Goal: Check status: Check status

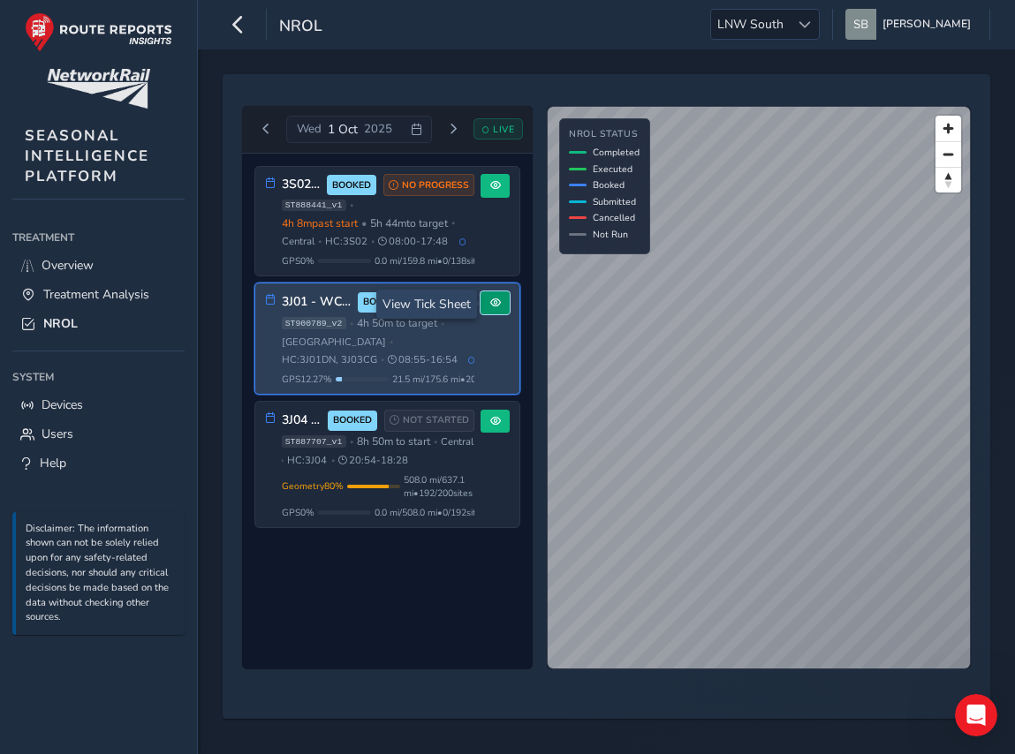
click at [497, 307] on span at bounding box center [495, 303] width 11 height 11
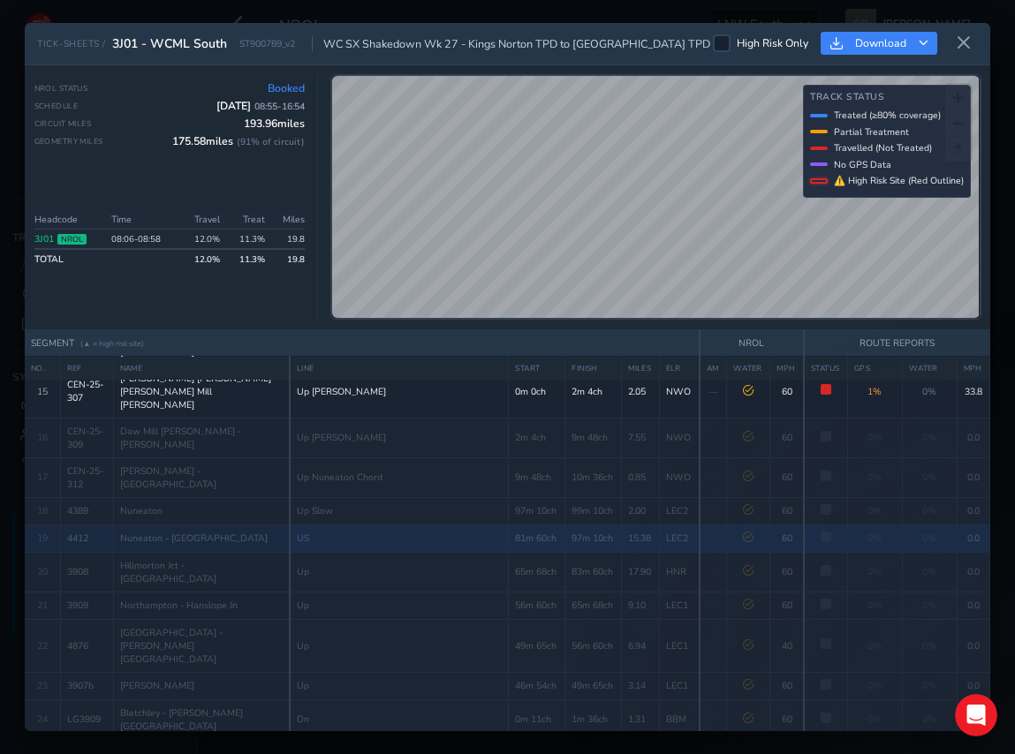
scroll to position [572, 0]
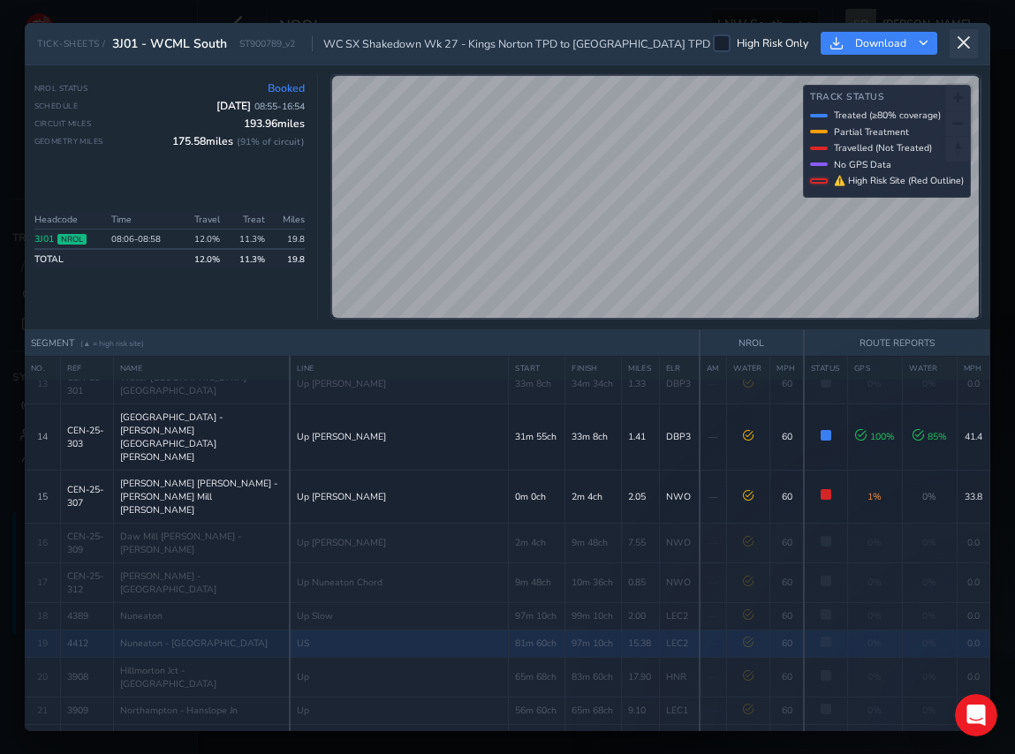
click at [964, 33] on button at bounding box center [963, 43] width 28 height 29
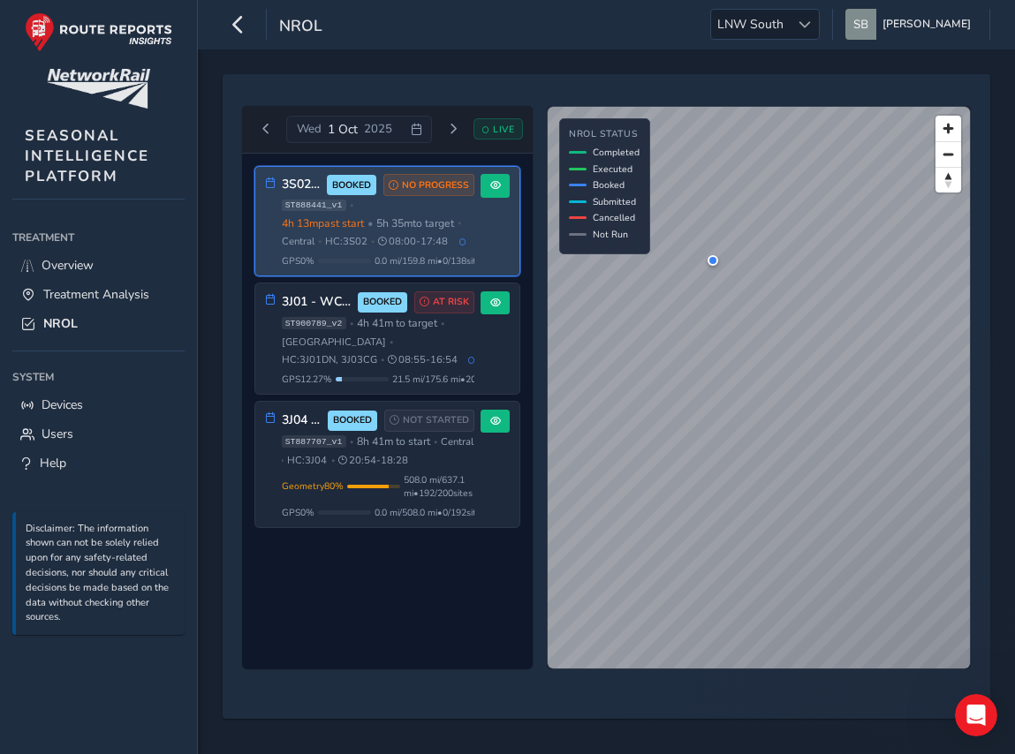
click at [430, 224] on span "5h 35m to target" at bounding box center [415, 223] width 78 height 14
click at [496, 190] on span at bounding box center [495, 185] width 11 height 11
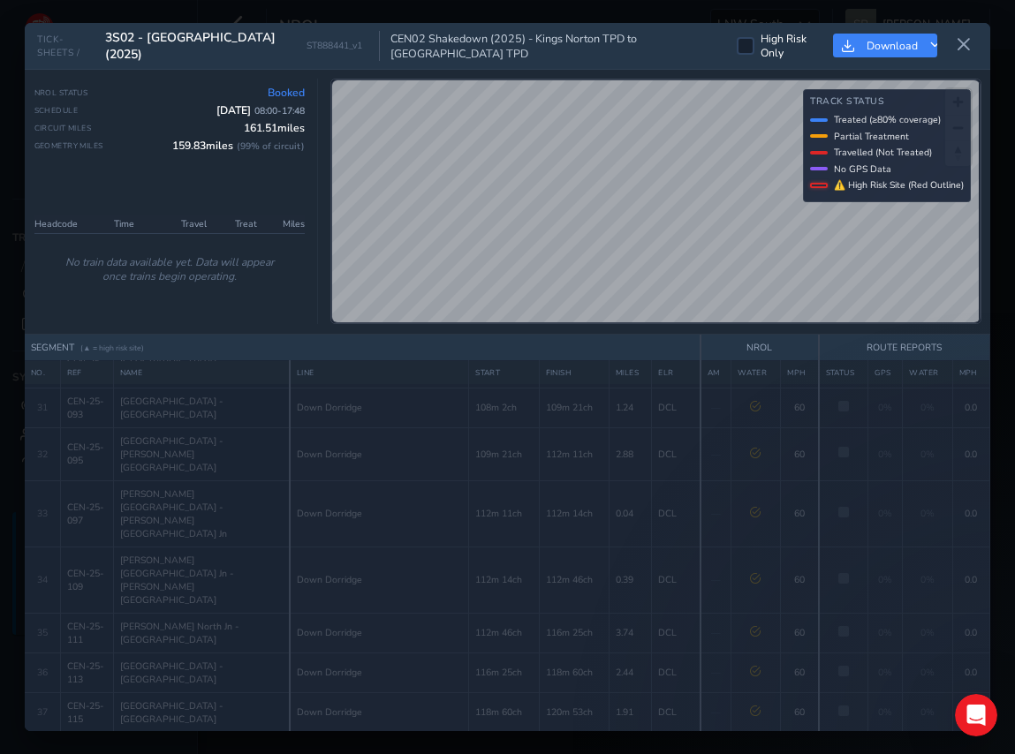
scroll to position [1350, 0]
click at [963, 41] on icon at bounding box center [964, 45] width 16 height 16
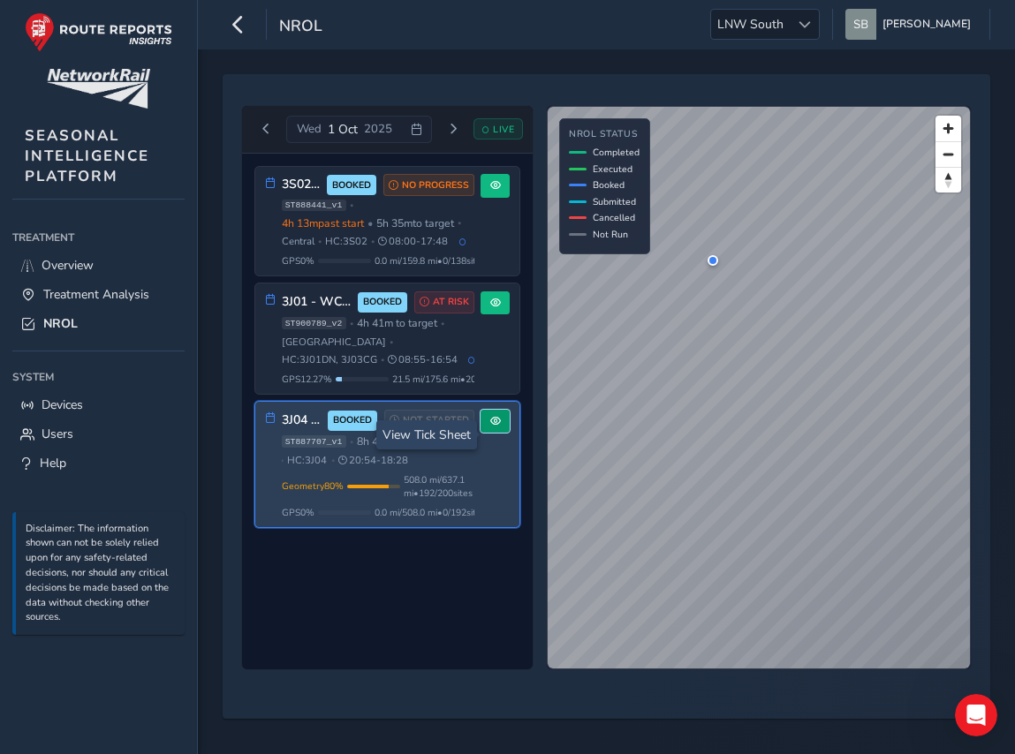
click at [494, 427] on span at bounding box center [495, 421] width 11 height 11
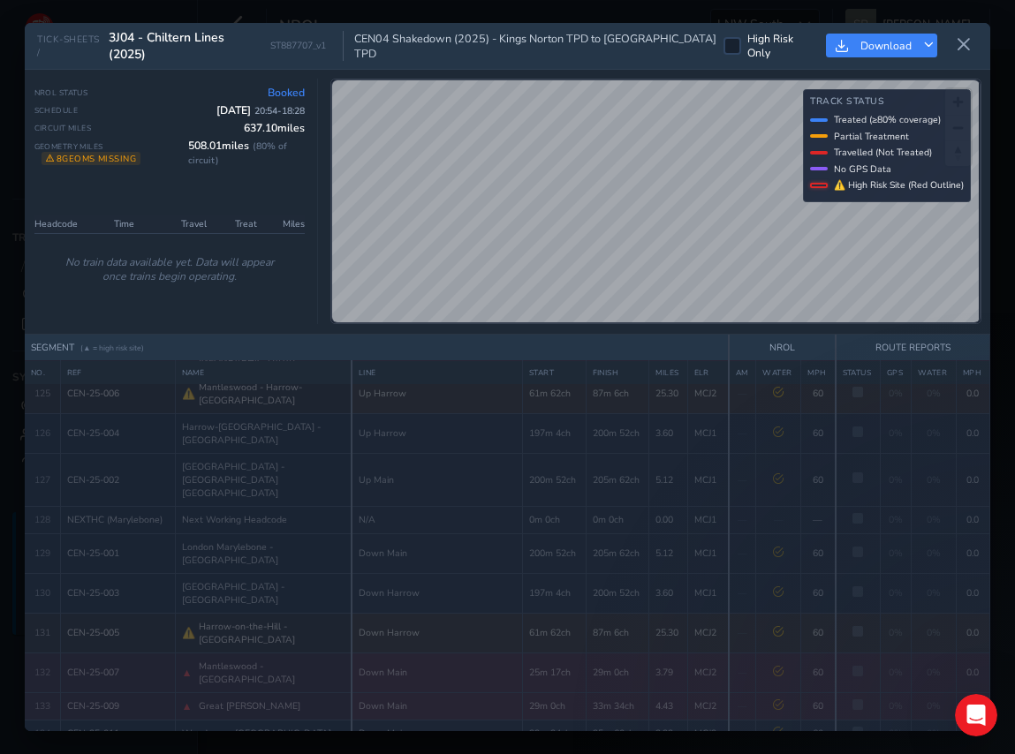
scroll to position [5256, 0]
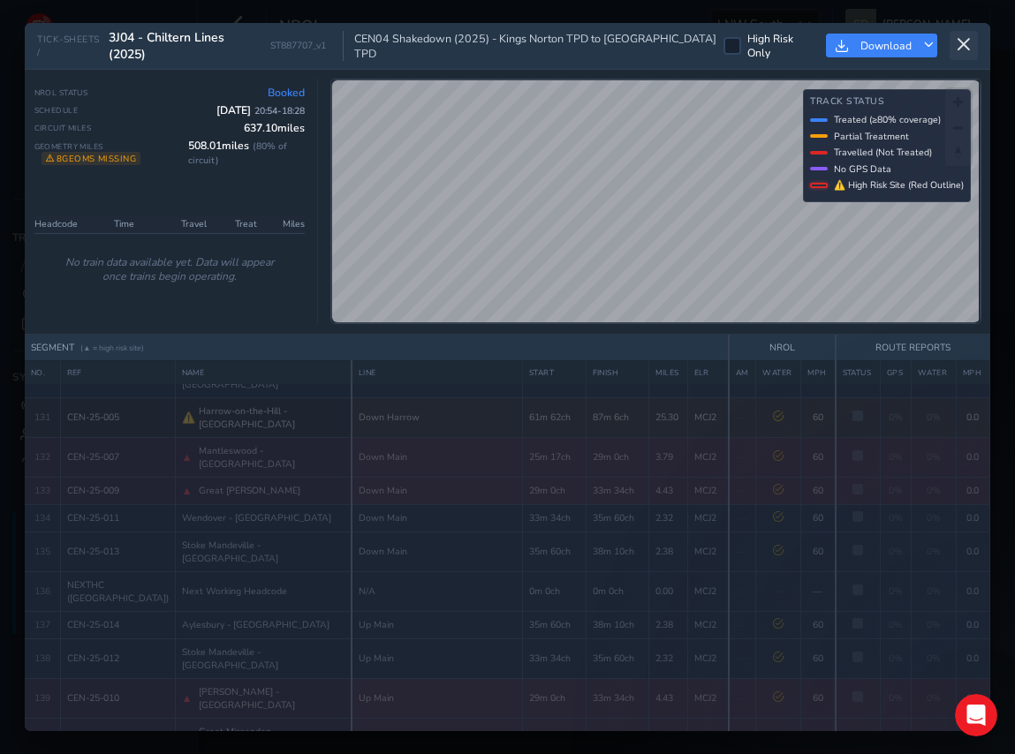
click at [963, 34] on button at bounding box center [963, 45] width 28 height 29
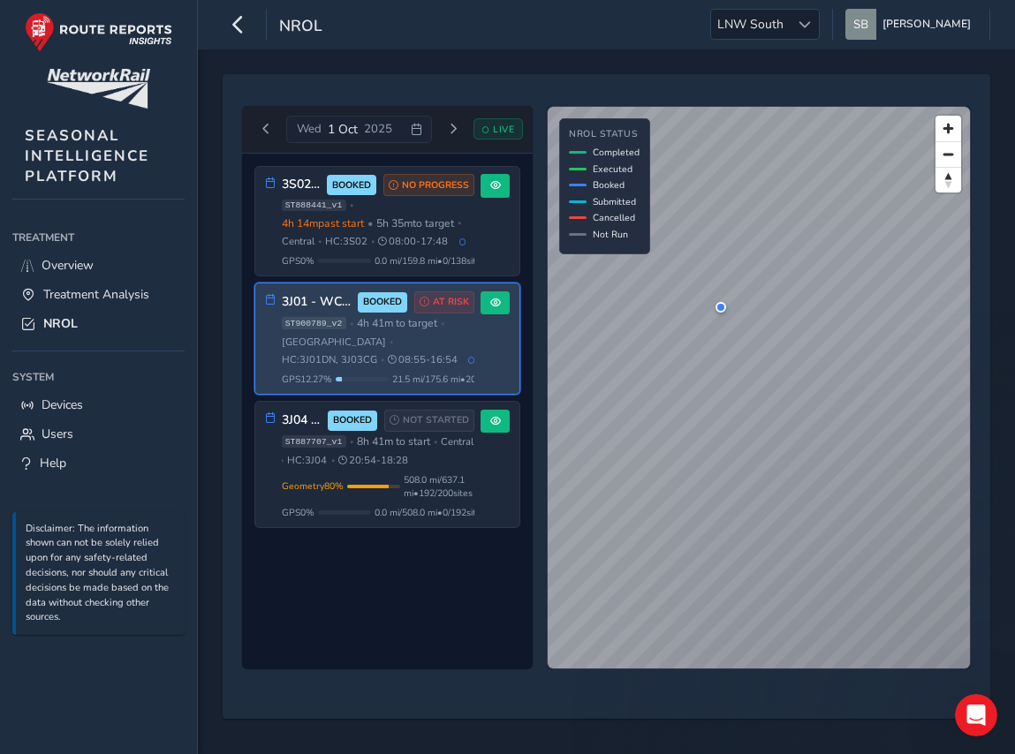
click at [337, 320] on span "ST900789_v2" at bounding box center [314, 323] width 64 height 12
click at [492, 332] on div "3J01 - WCML South BOOKED AT RISK ST900789_v2 • 4h 41m to target • West Coast Ma…" at bounding box center [387, 338] width 264 height 110
click at [505, 313] on button at bounding box center [494, 303] width 29 height 24
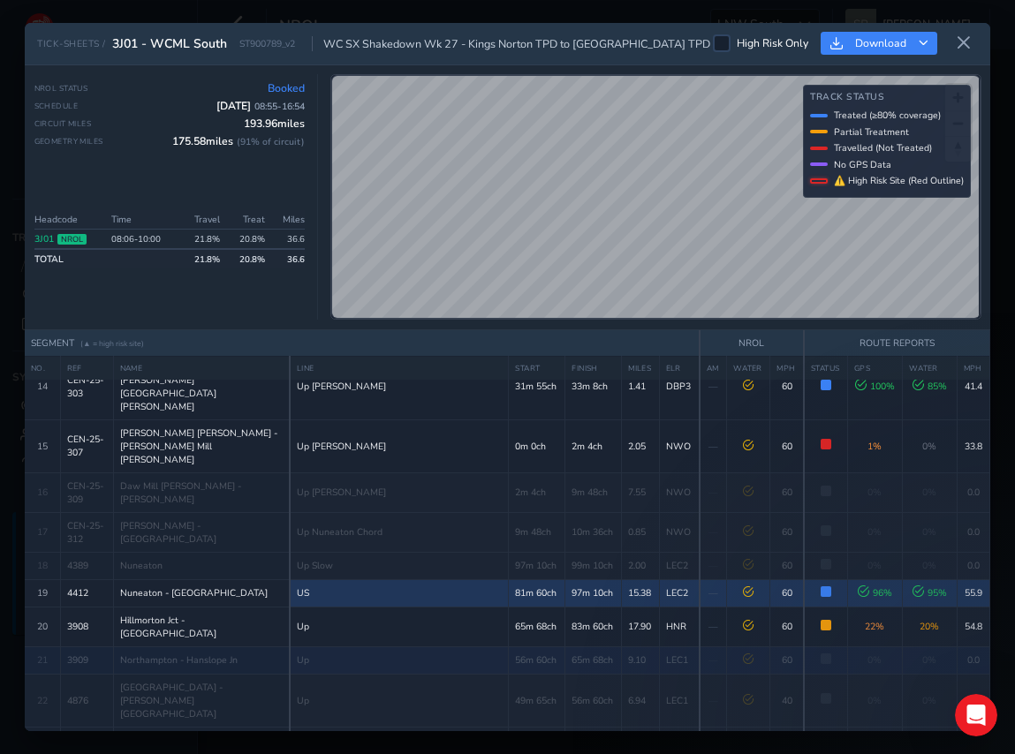
scroll to position [661, 0]
